Goal: Transaction & Acquisition: Purchase product/service

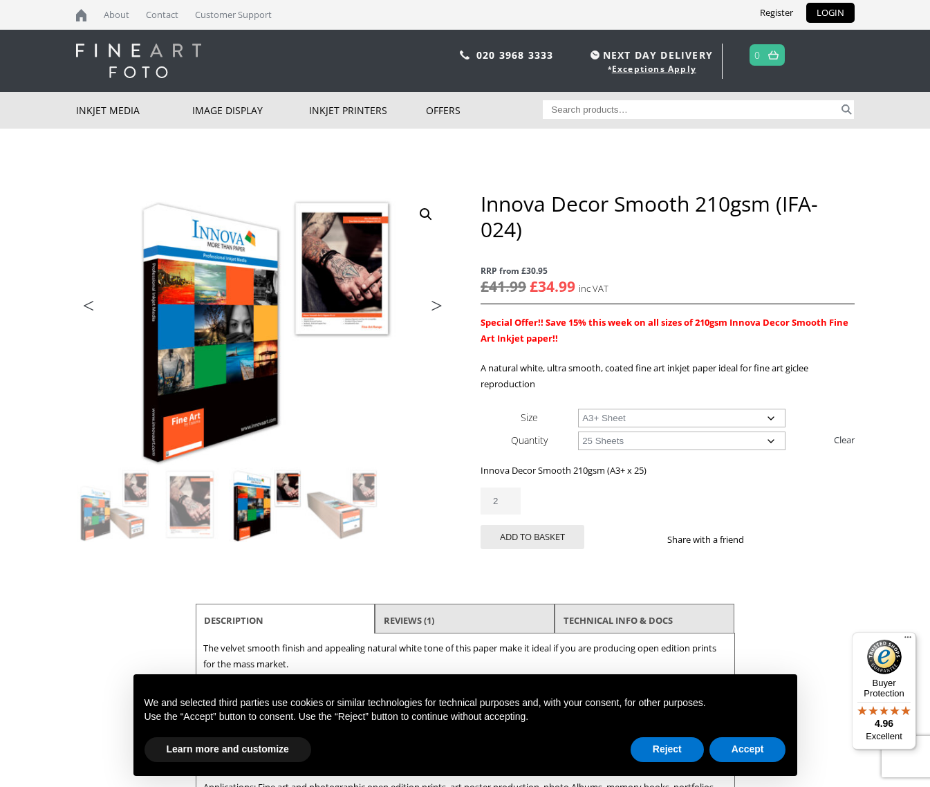
click at [508, 499] on input "2" at bounding box center [501, 501] width 40 height 27
click at [508, 498] on input "3" at bounding box center [501, 501] width 40 height 27
click at [507, 498] on input "3" at bounding box center [501, 501] width 40 height 27
click at [508, 499] on input "3" at bounding box center [501, 501] width 40 height 27
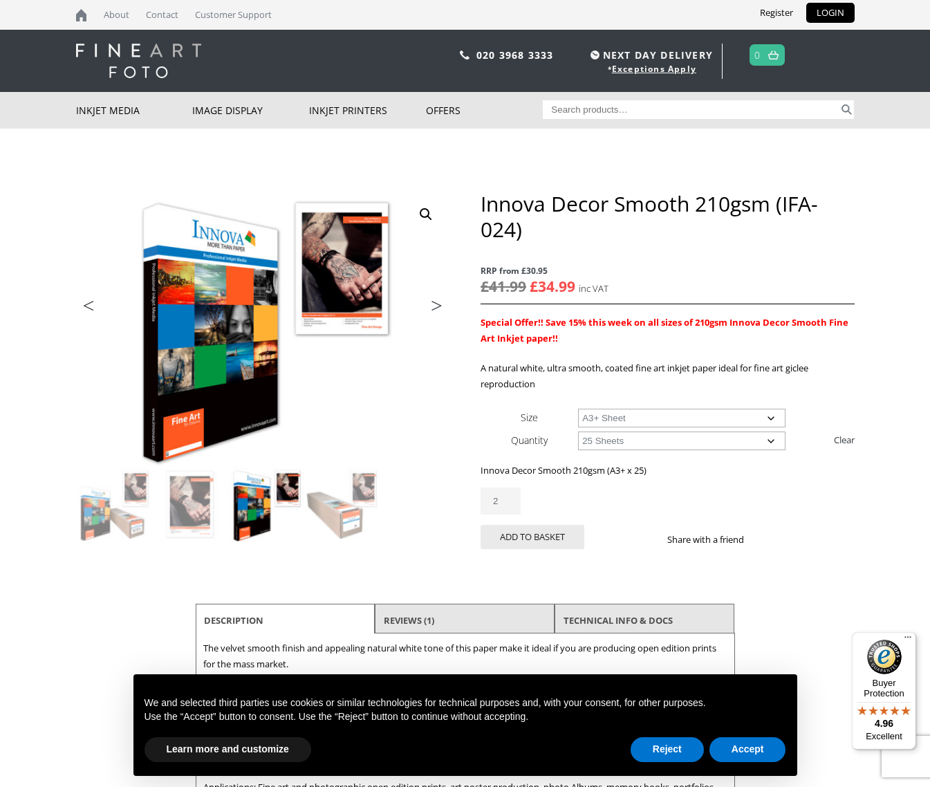
click at [506, 506] on input "2" at bounding box center [501, 501] width 40 height 27
type input "3"
click at [508, 498] on input "3" at bounding box center [501, 501] width 40 height 27
click at [534, 536] on button "Add to basket" at bounding box center [533, 537] width 104 height 24
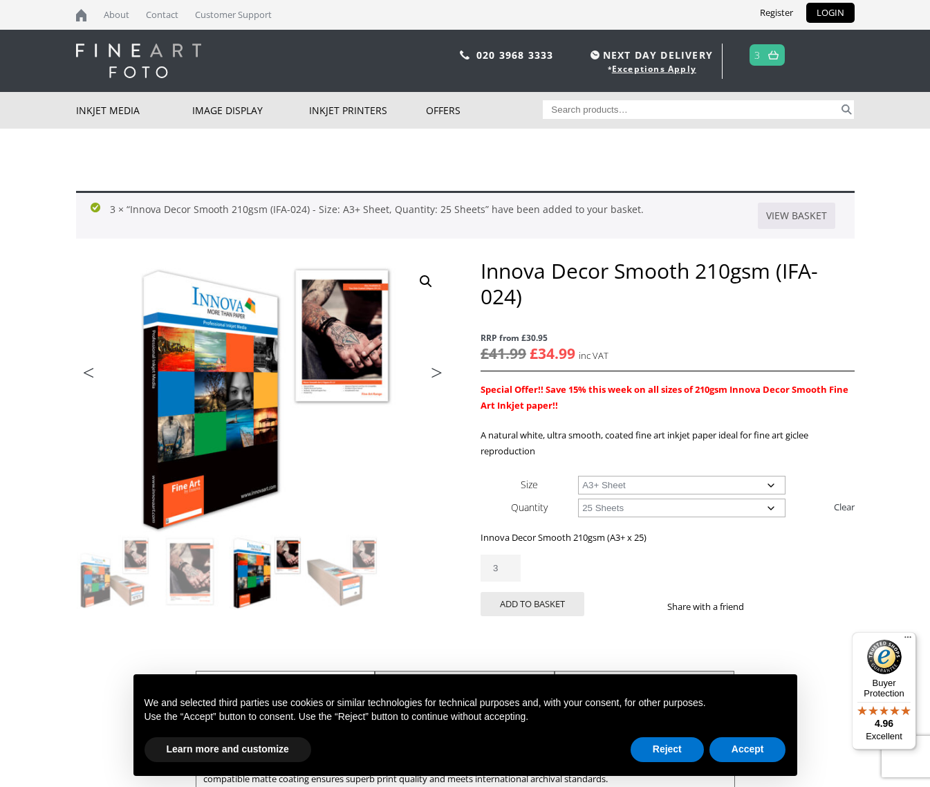
click at [506, 565] on input "3" at bounding box center [501, 568] width 40 height 27
click at [773, 55] on img at bounding box center [773, 54] width 10 height 9
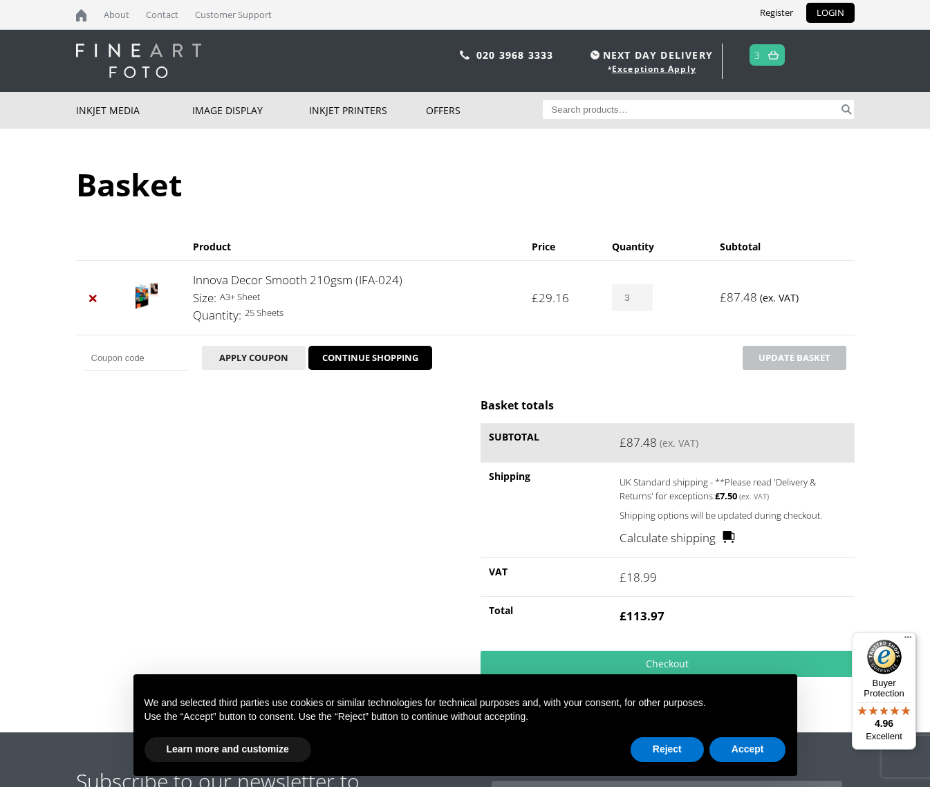
click at [638, 292] on input "3" at bounding box center [632, 297] width 40 height 27
click at [638, 298] on input "2" at bounding box center [632, 297] width 40 height 27
click at [639, 299] on input "1" at bounding box center [632, 297] width 40 height 27
click at [639, 299] on input "0" at bounding box center [632, 297] width 40 height 27
click at [641, 295] on input "1" at bounding box center [632, 297] width 40 height 27
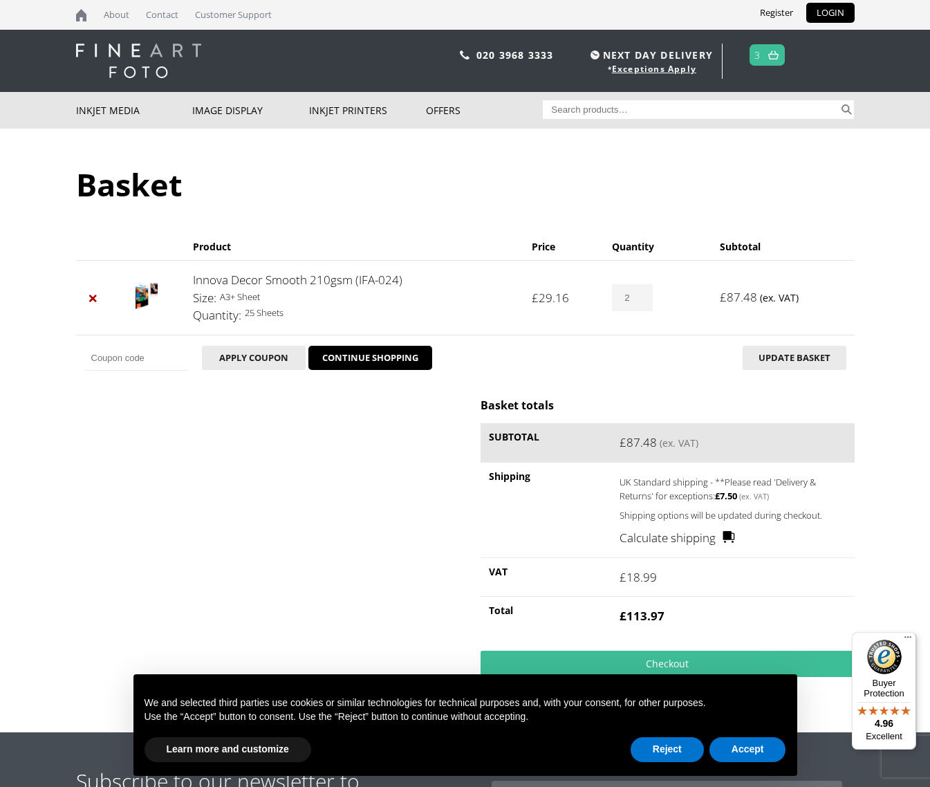
click at [641, 295] on input "2" at bounding box center [632, 297] width 40 height 27
type input "3"
click at [641, 295] on input "3" at bounding box center [632, 297] width 40 height 27
click at [367, 360] on link "CONTINUE SHOPPING" at bounding box center [371, 358] width 124 height 25
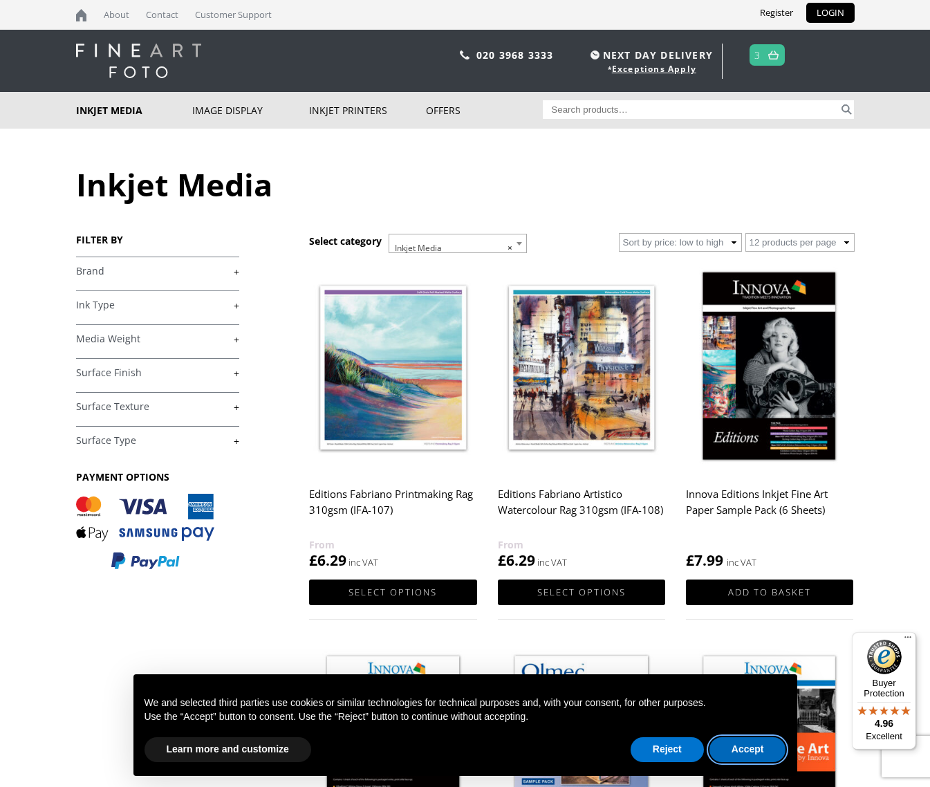
click at [750, 751] on button "Accept" at bounding box center [748, 749] width 77 height 25
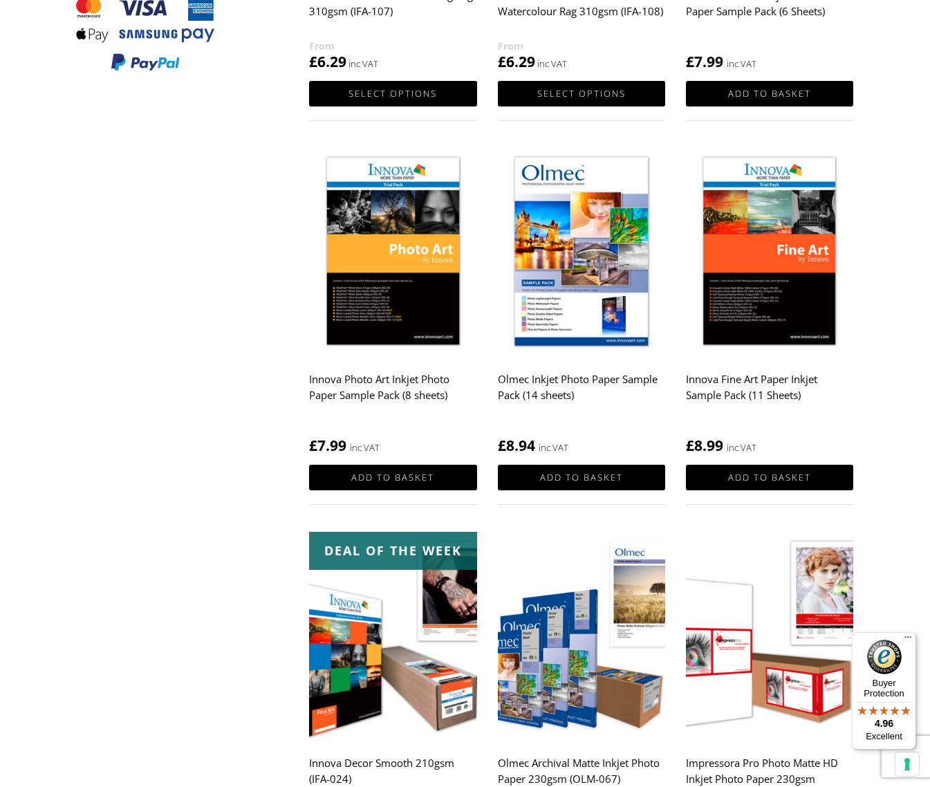
scroll to position [650, 0]
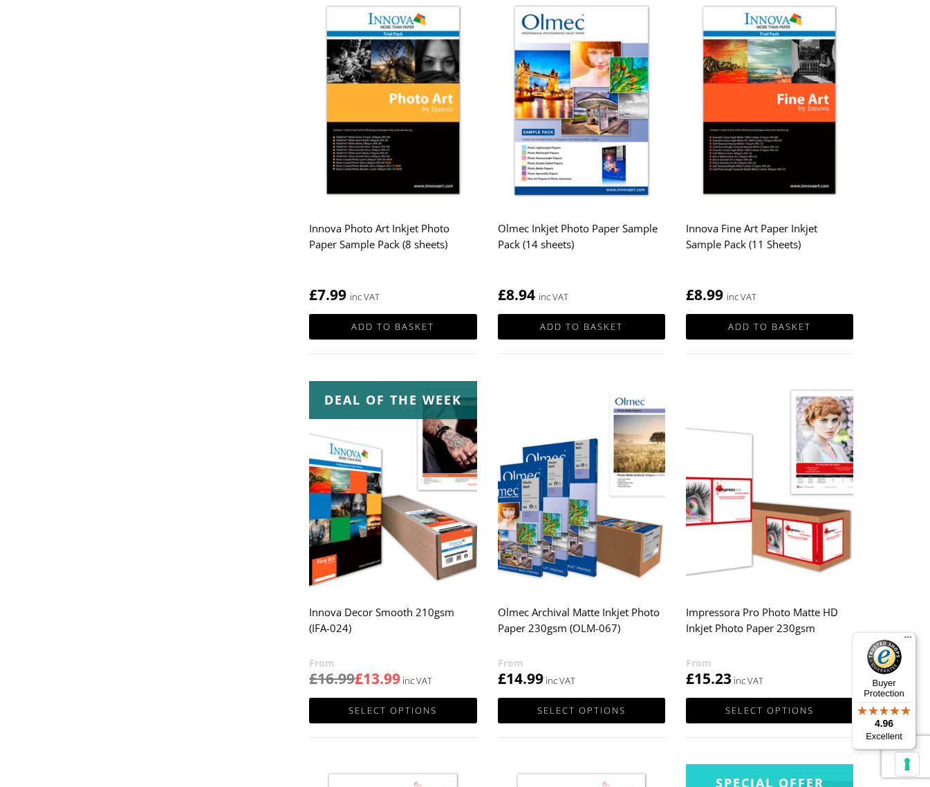
click at [399, 455] on img at bounding box center [392, 486] width 167 height 210
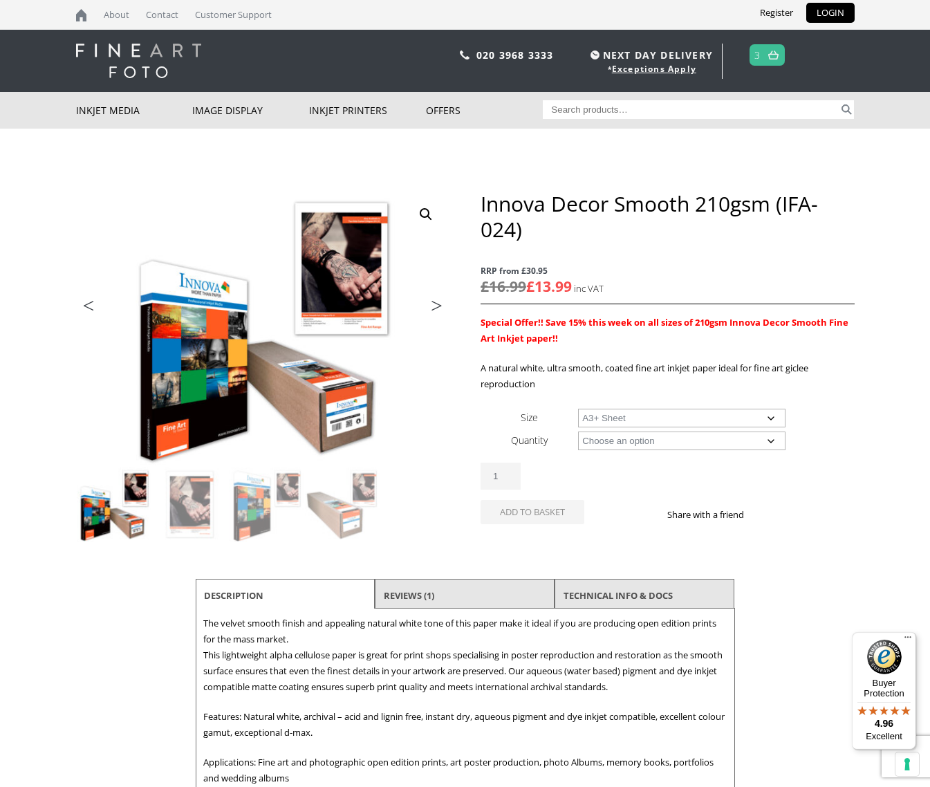
select select "a3-sheet-2"
select select "25-sheets"
select select "a3-sheet-2"
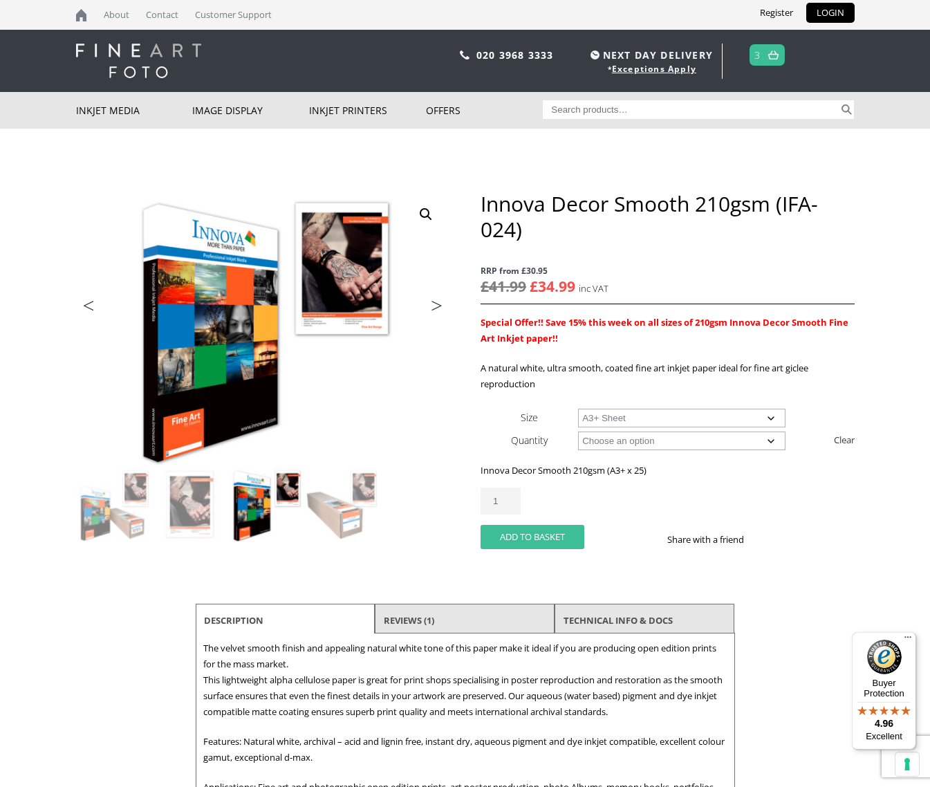
click at [535, 538] on button "Add to basket" at bounding box center [533, 537] width 104 height 24
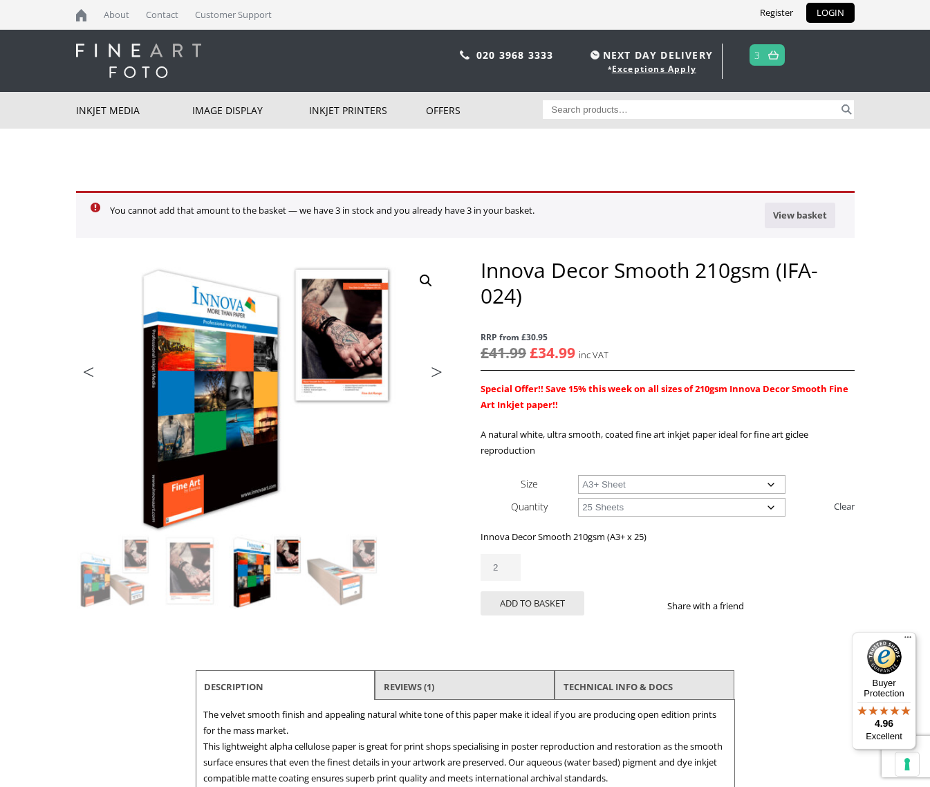
click at [506, 564] on input "2" at bounding box center [501, 567] width 40 height 27
type input "3"
click at [506, 564] on input "3" at bounding box center [501, 567] width 40 height 27
click at [505, 564] on input "3" at bounding box center [501, 567] width 40 height 27
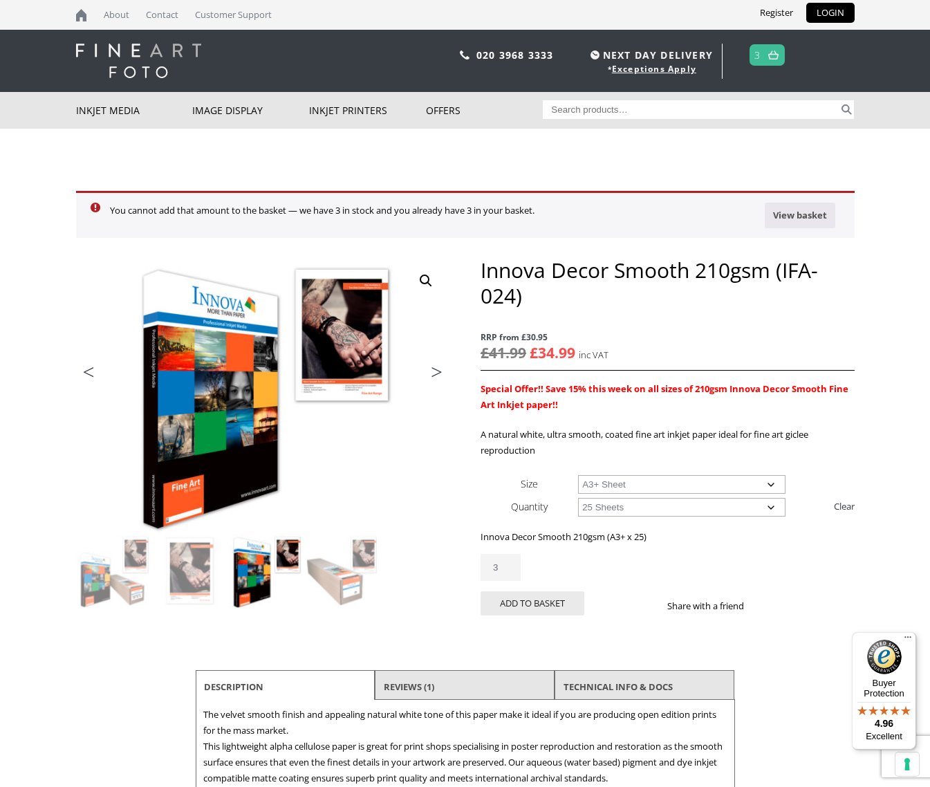
click at [505, 564] on input "3" at bounding box center [501, 567] width 40 height 27
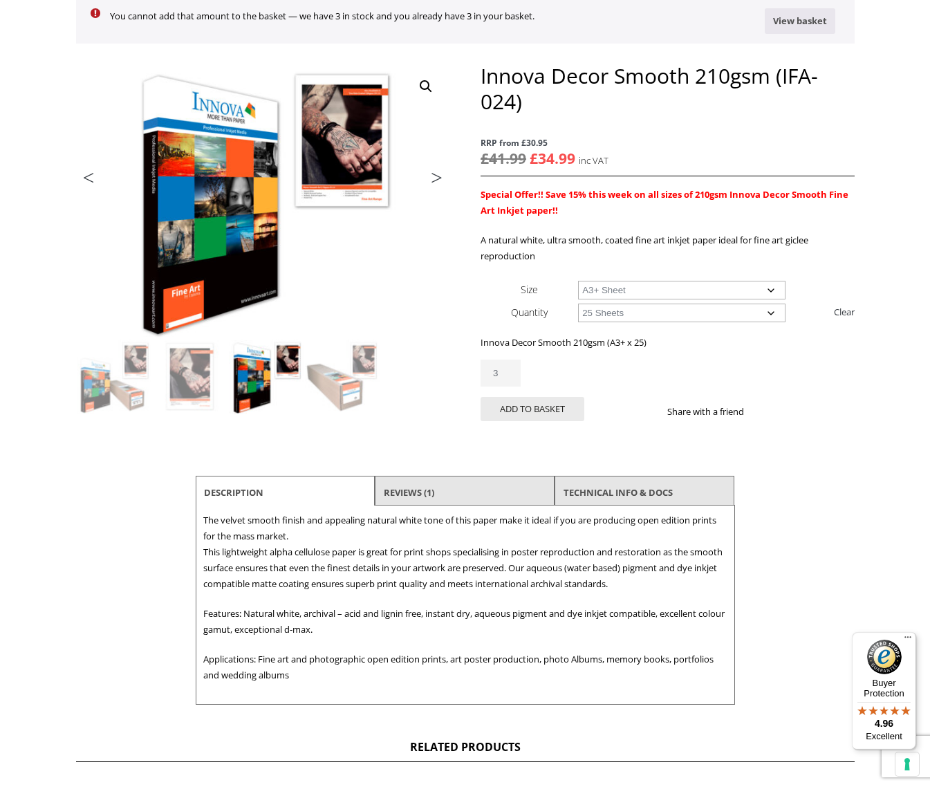
scroll to position [205, 0]
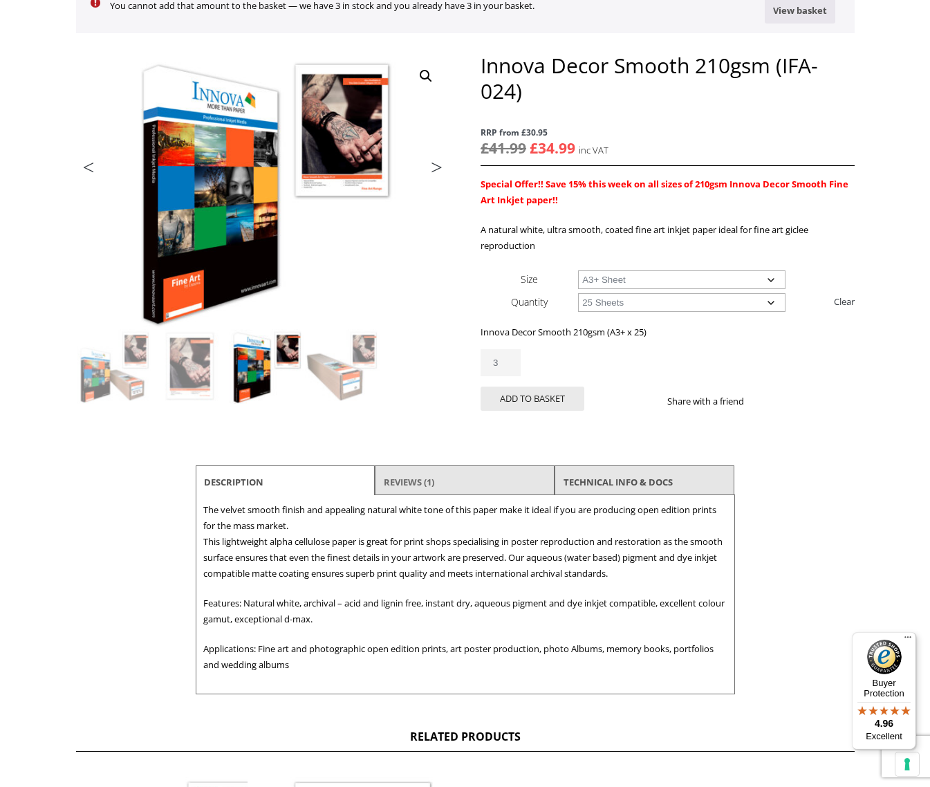
click at [409, 487] on link "Reviews (1)" at bounding box center [409, 482] width 50 height 25
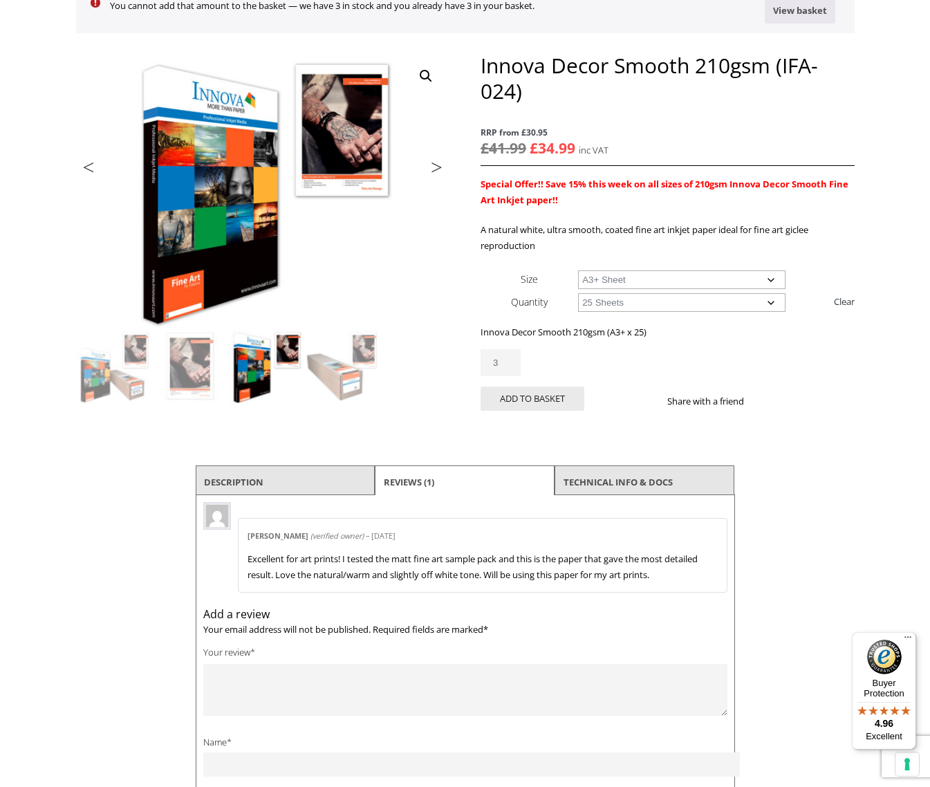
click at [797, 376] on div "Share with a friend" at bounding box center [760, 394] width 187 height 36
click at [800, 9] on link "View basket" at bounding box center [800, 11] width 71 height 26
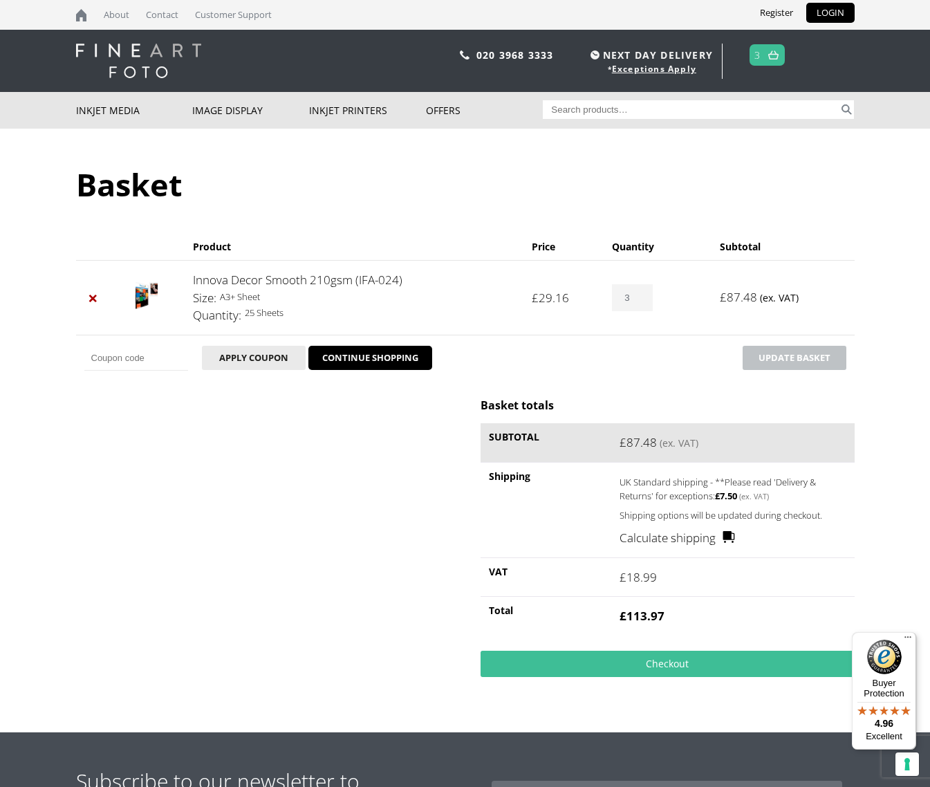
click at [638, 294] on input "3" at bounding box center [632, 297] width 40 height 27
click at [639, 294] on input "3" at bounding box center [632, 297] width 40 height 27
click at [638, 300] on input "2" at bounding box center [632, 297] width 40 height 27
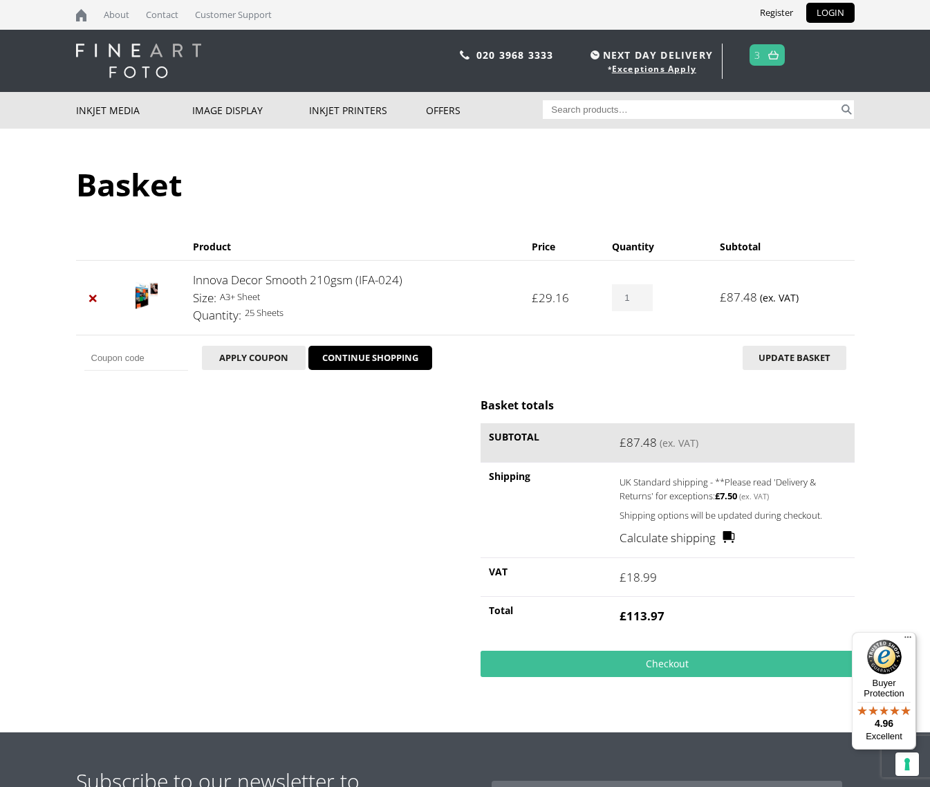
click at [638, 300] on input "1" at bounding box center [632, 297] width 40 height 27
click at [638, 300] on input "0" at bounding box center [632, 297] width 40 height 27
click at [638, 294] on input "1" at bounding box center [632, 297] width 40 height 27
click at [638, 294] on input "2" at bounding box center [632, 297] width 40 height 27
type input "3"
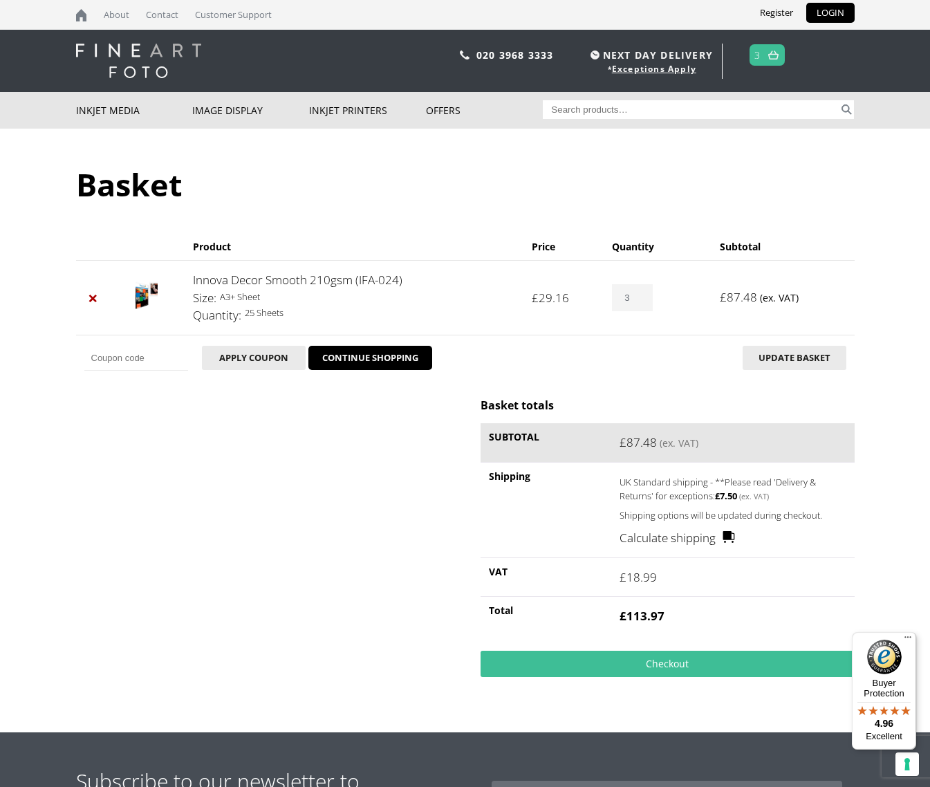
click at [638, 294] on input "3" at bounding box center [632, 297] width 40 height 27
click at [609, 15] on p "Register LOGIN" at bounding box center [660, 13] width 389 height 26
